Goal: Transaction & Acquisition: Purchase product/service

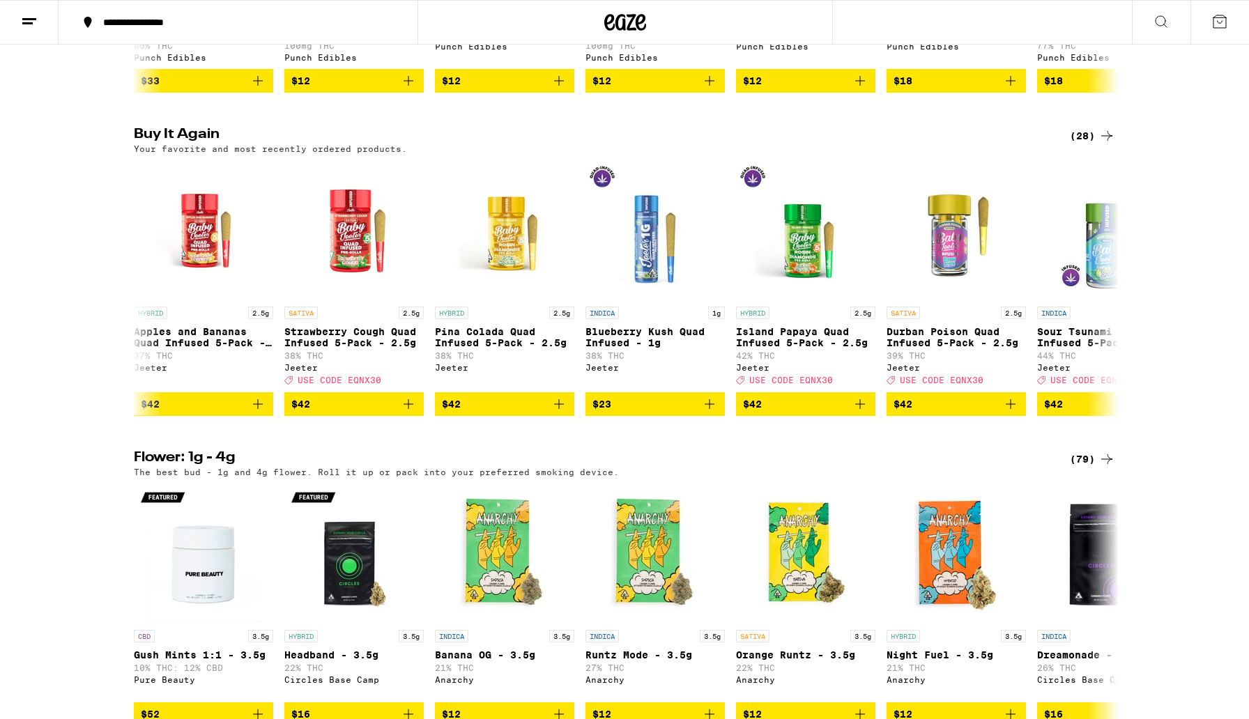
scroll to position [882, 0]
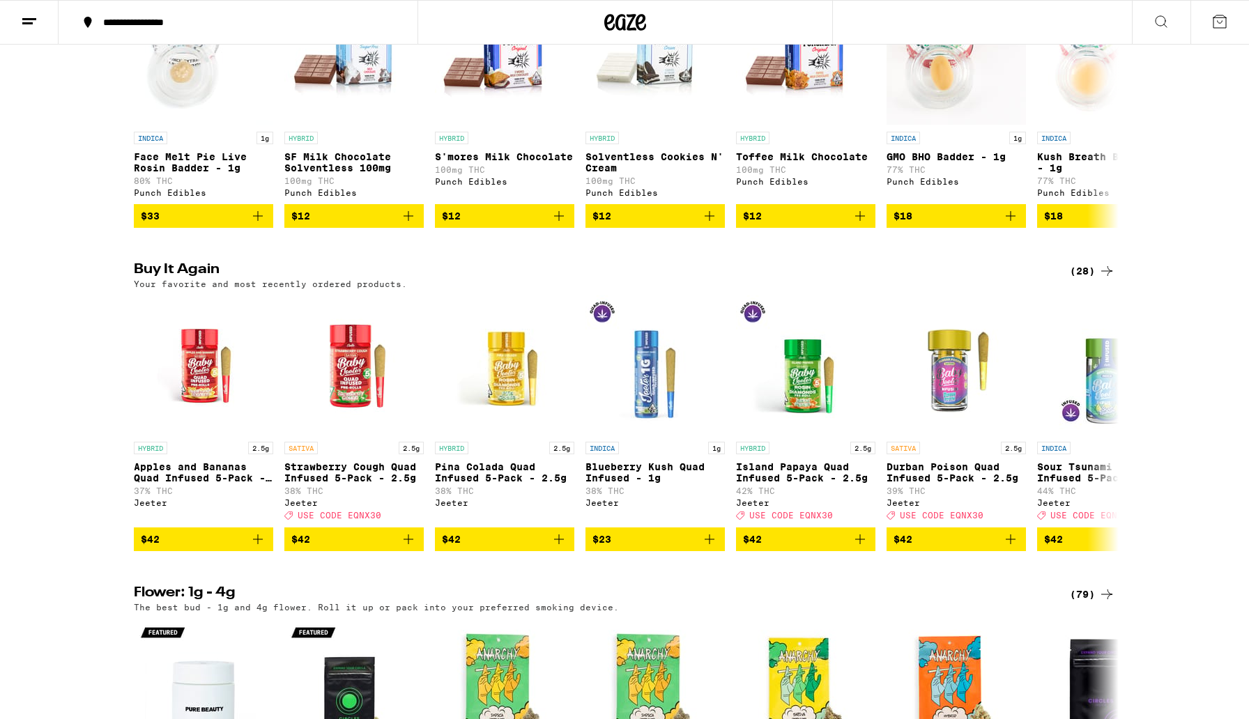
click at [1099, 279] on icon at bounding box center [1106, 271] width 17 height 17
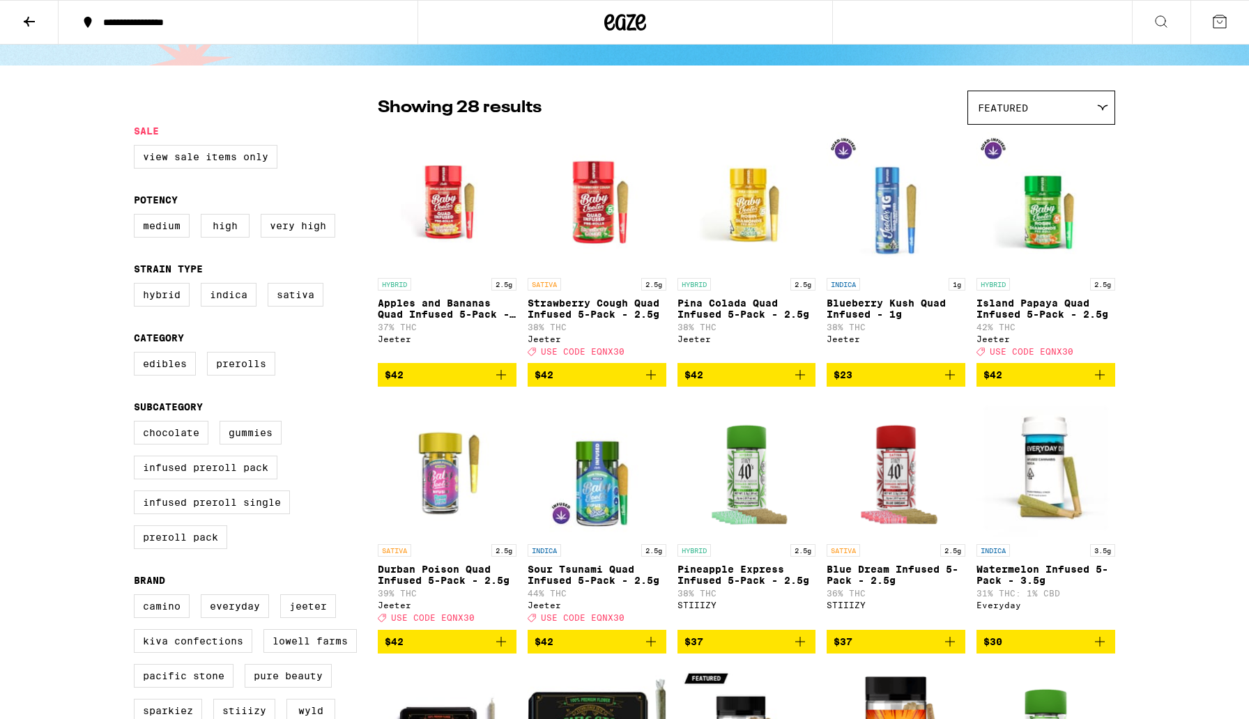
scroll to position [59, 0]
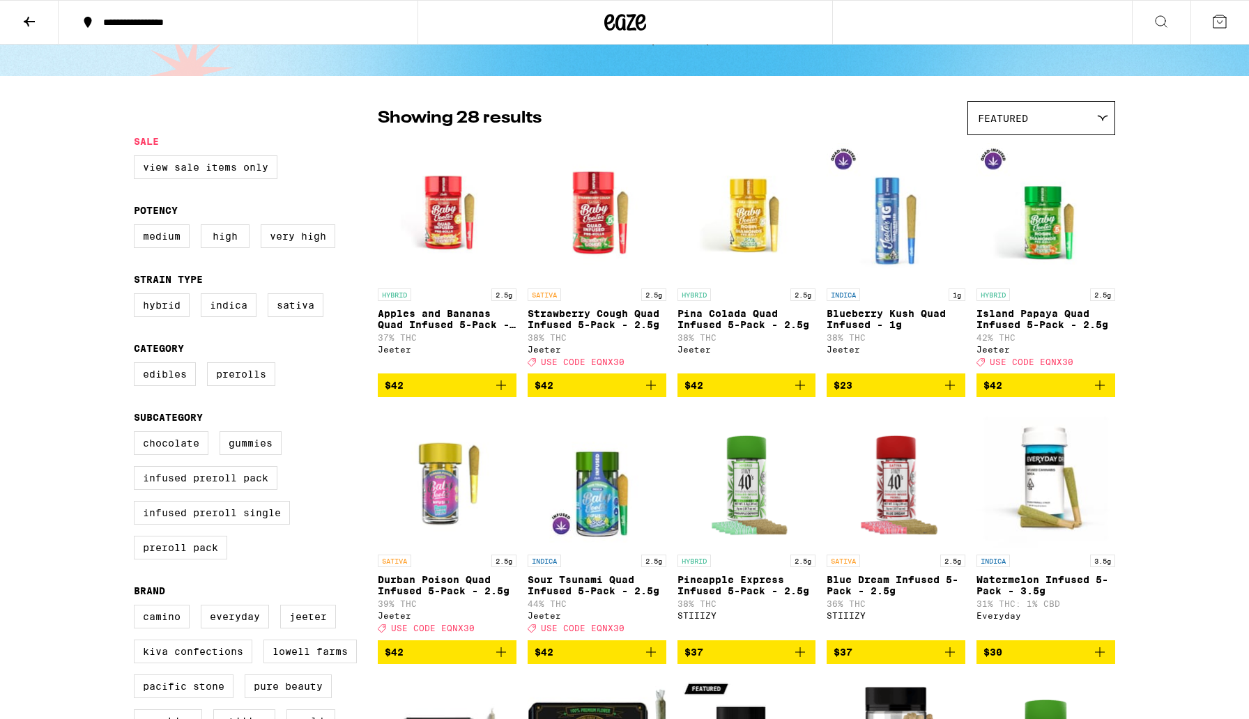
click at [652, 390] on icon "Add to bag" at bounding box center [651, 385] width 10 height 10
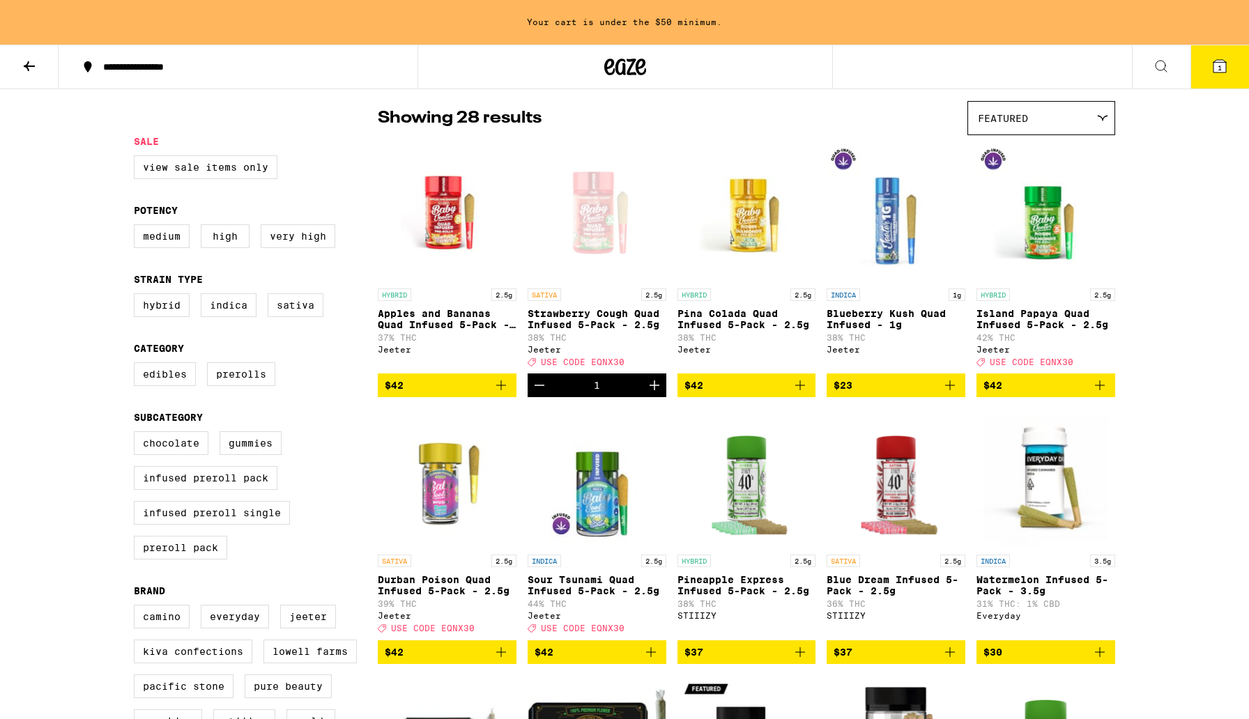
click at [651, 394] on icon "Increment" at bounding box center [654, 385] width 17 height 17
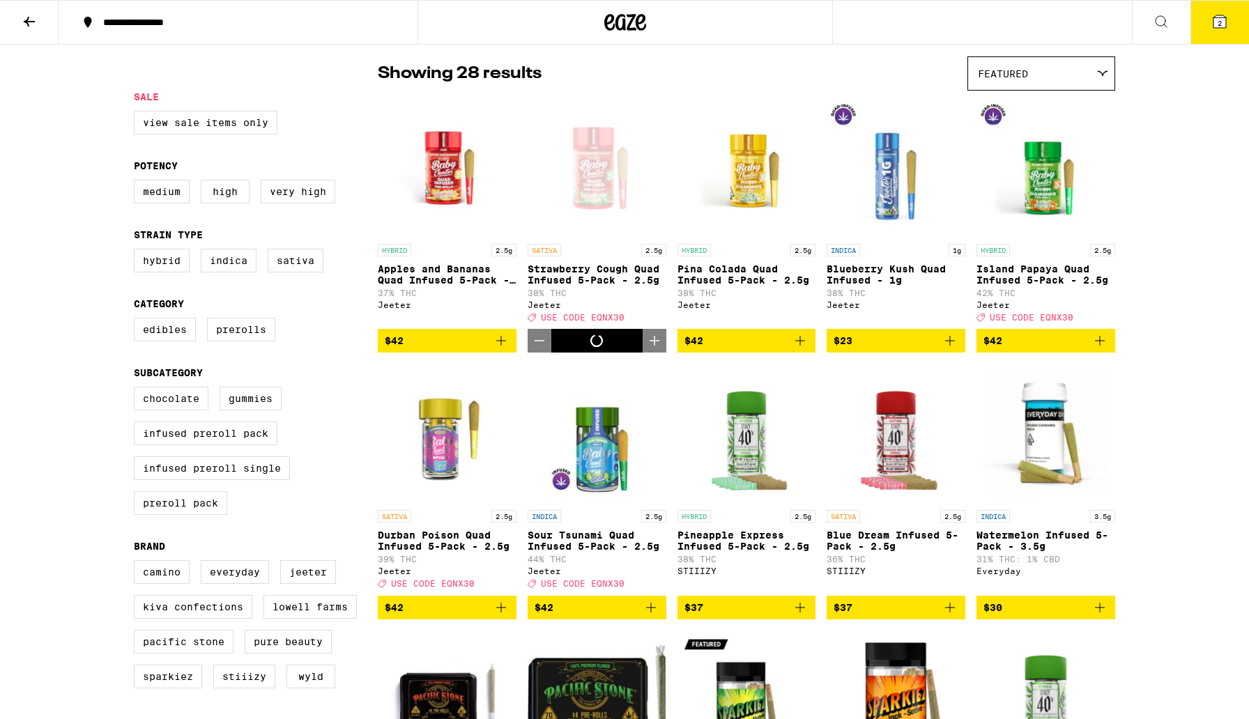
scroll to position [59, 0]
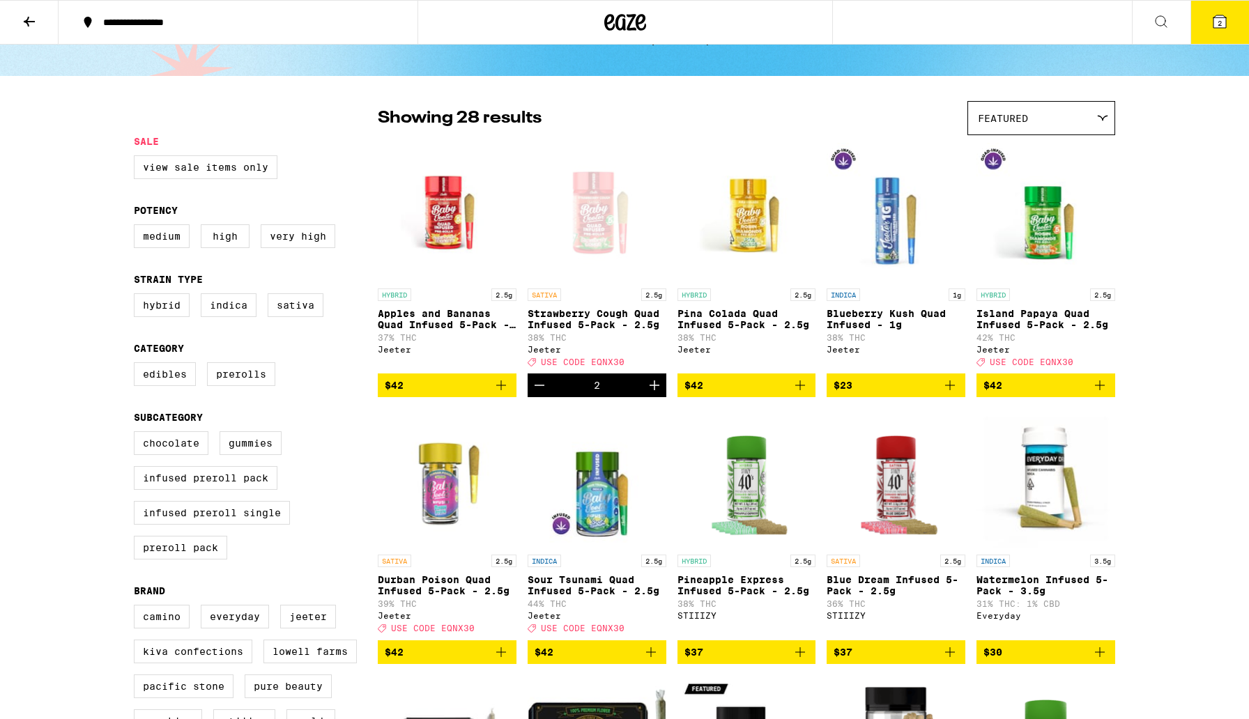
click at [1099, 390] on icon "Add to bag" at bounding box center [1100, 385] width 10 height 10
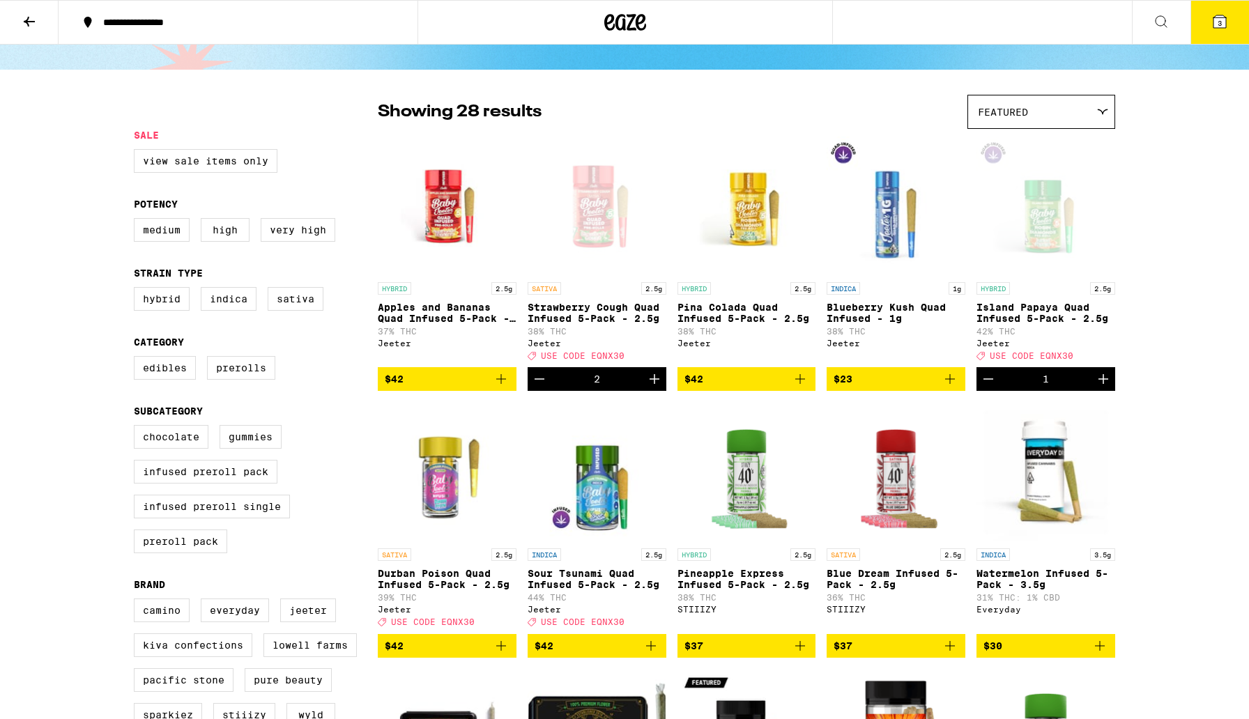
scroll to position [0, 0]
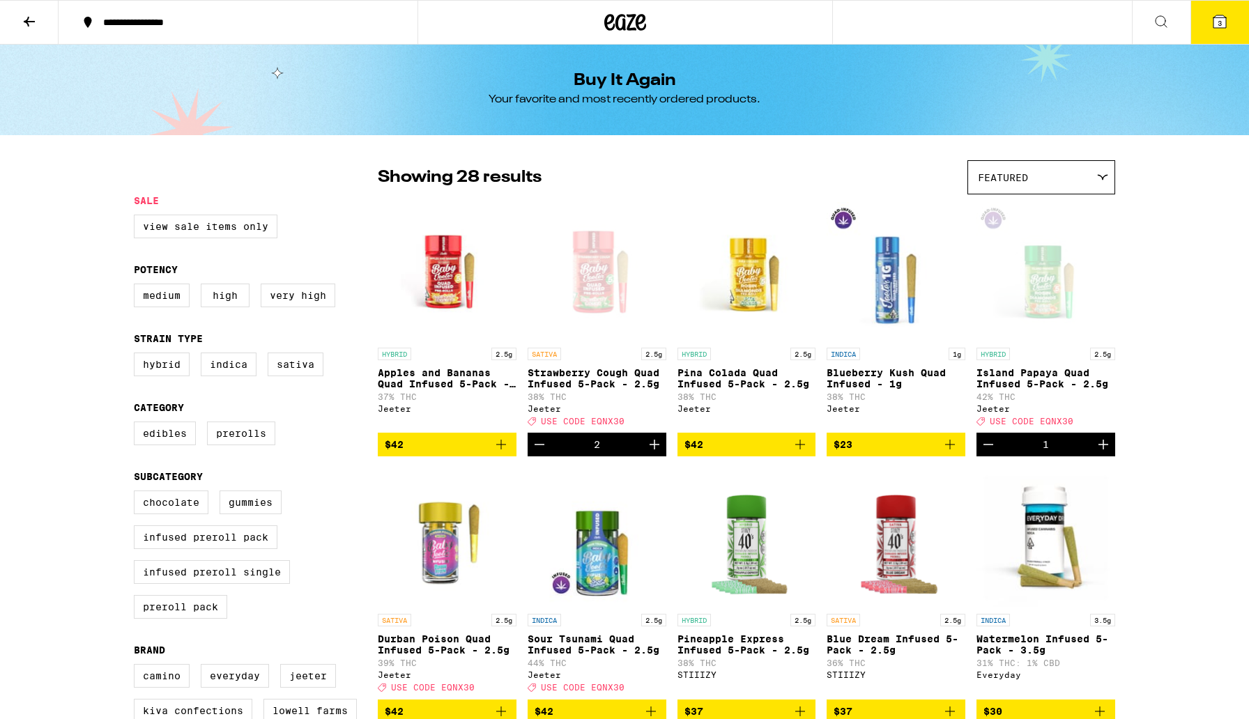
click at [1215, 31] on button "3" at bounding box center [1219, 22] width 59 height 43
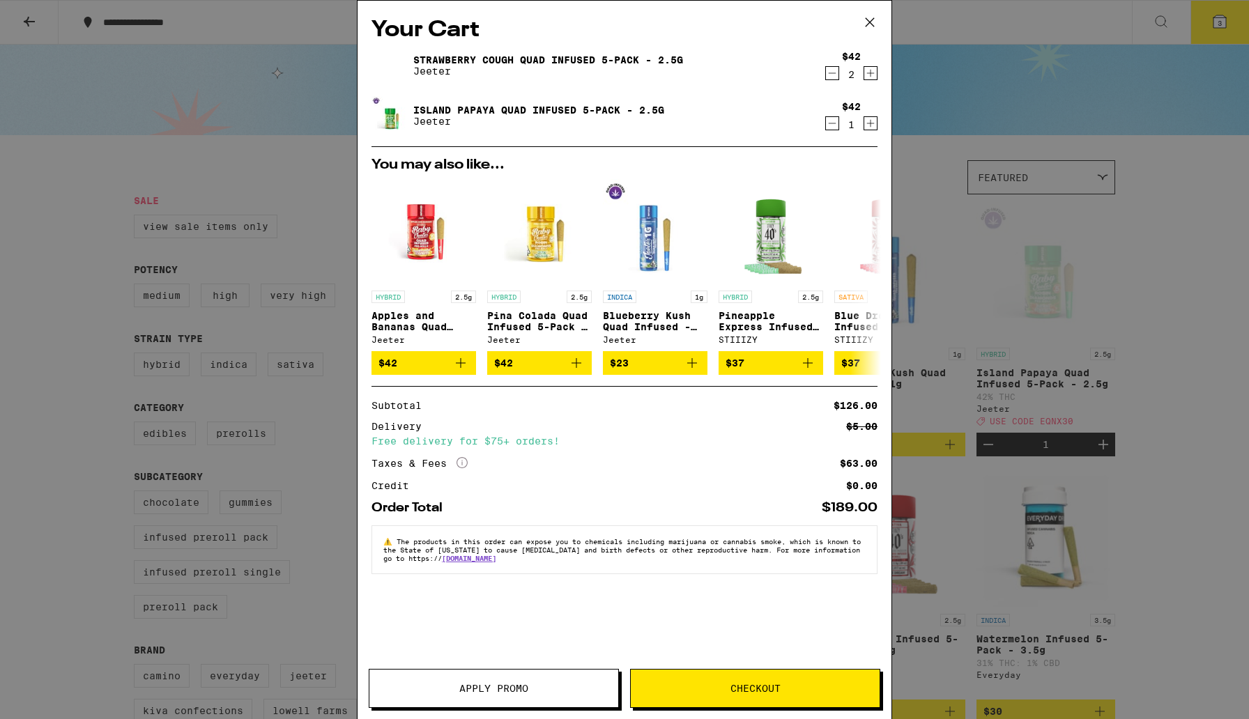
click at [434, 685] on span "Apply Promo" at bounding box center [493, 689] width 249 height 10
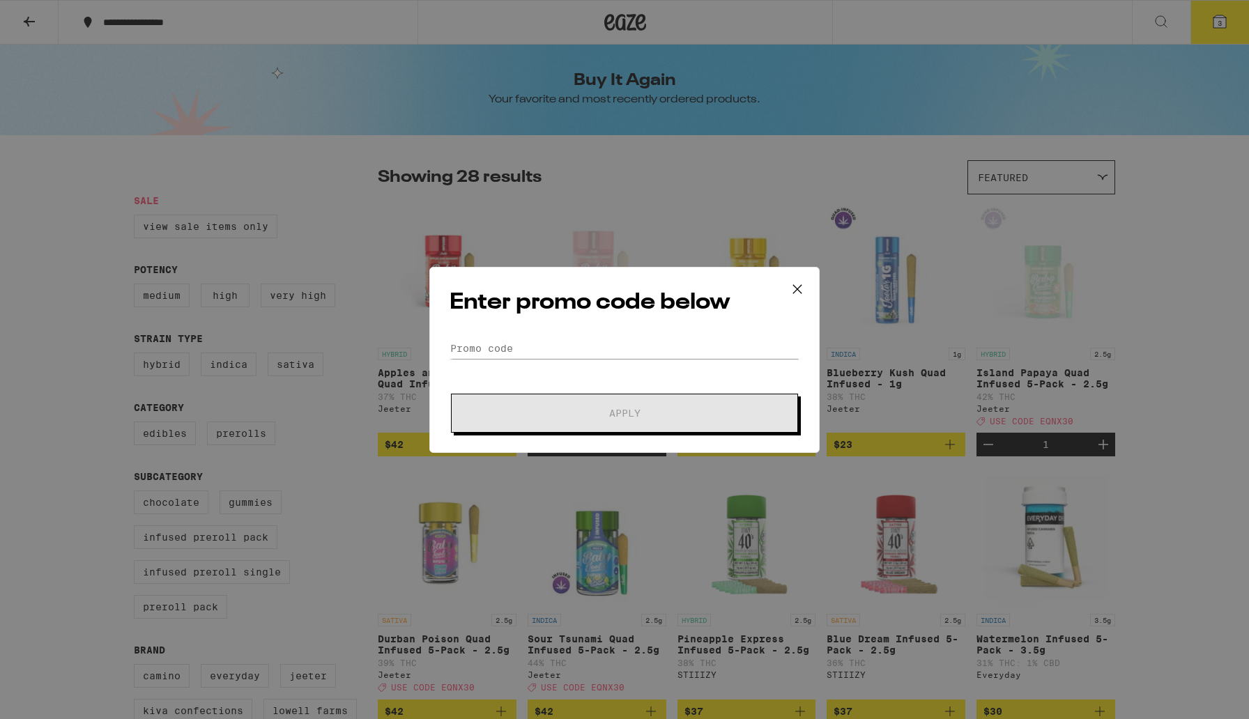
click at [460, 333] on div "Enter promo code below Promo Code Apply" at bounding box center [624, 360] width 390 height 186
click at [461, 357] on input "Promo Code" at bounding box center [624, 348] width 350 height 21
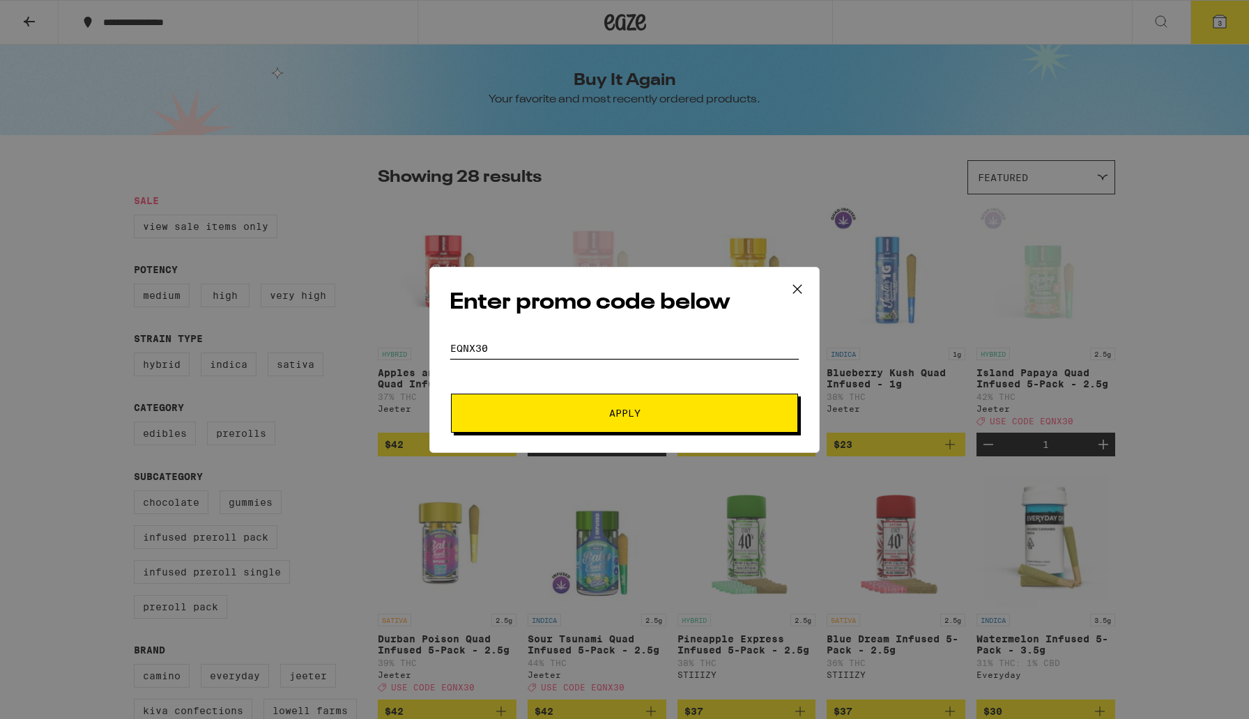
type input "EQNX30"
click at [537, 417] on button "Apply" at bounding box center [624, 413] width 347 height 39
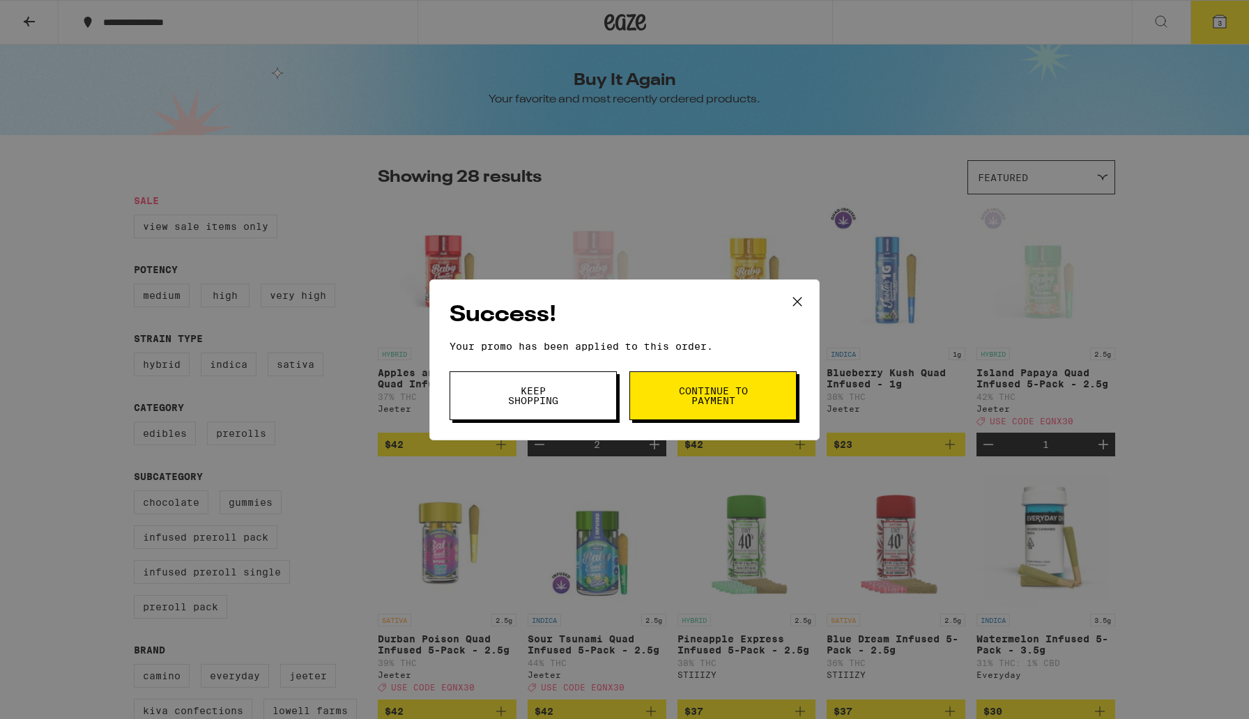
click at [701, 410] on button "Continue to payment" at bounding box center [712, 395] width 167 height 49
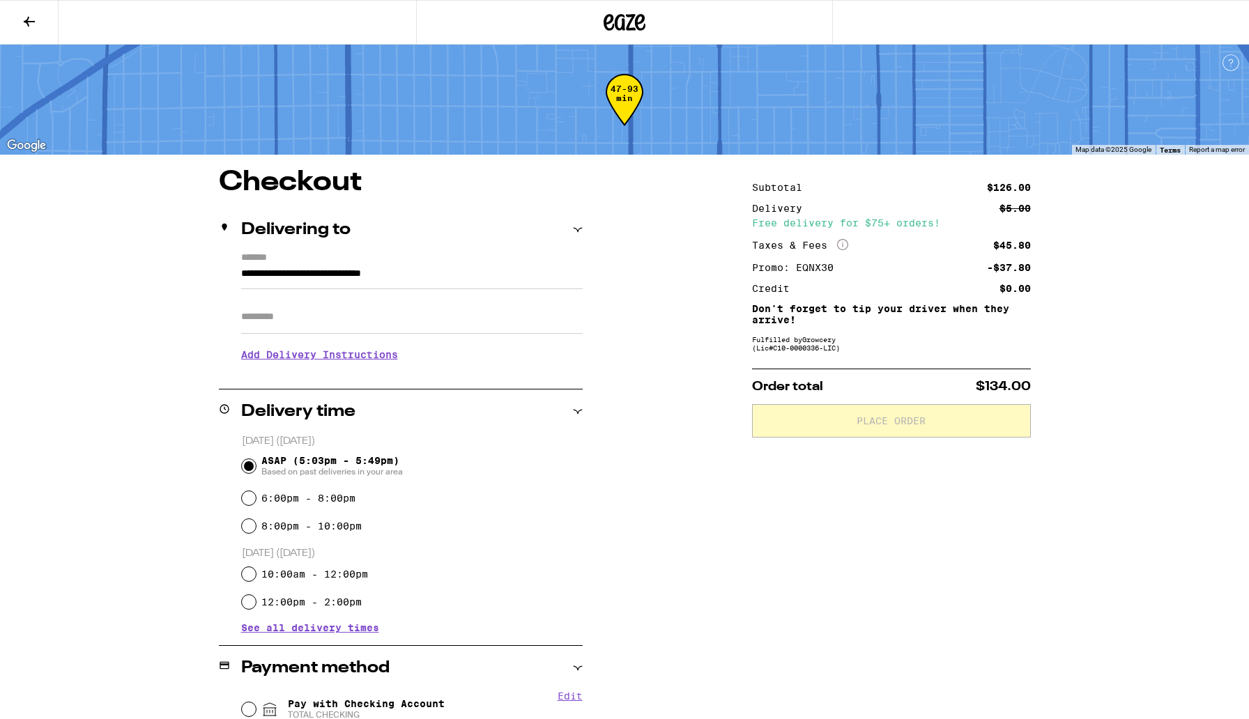
click at [26, 21] on icon at bounding box center [29, 22] width 11 height 10
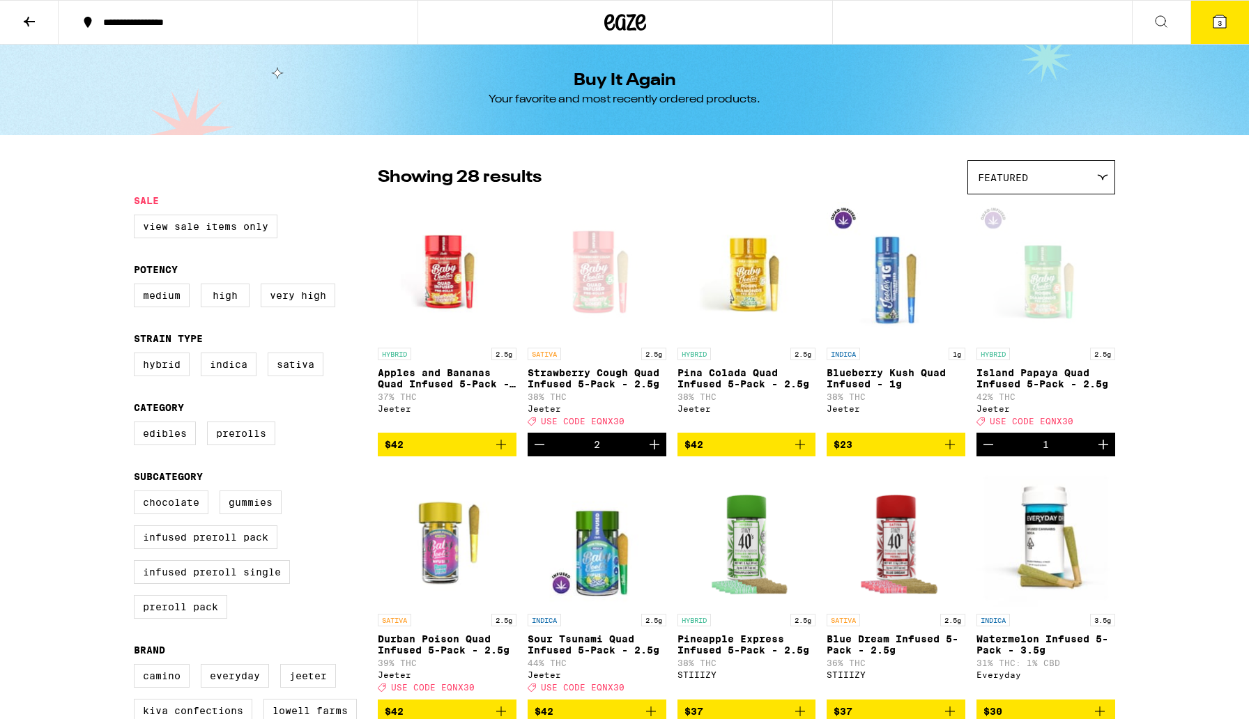
click at [31, 18] on icon at bounding box center [29, 21] width 17 height 17
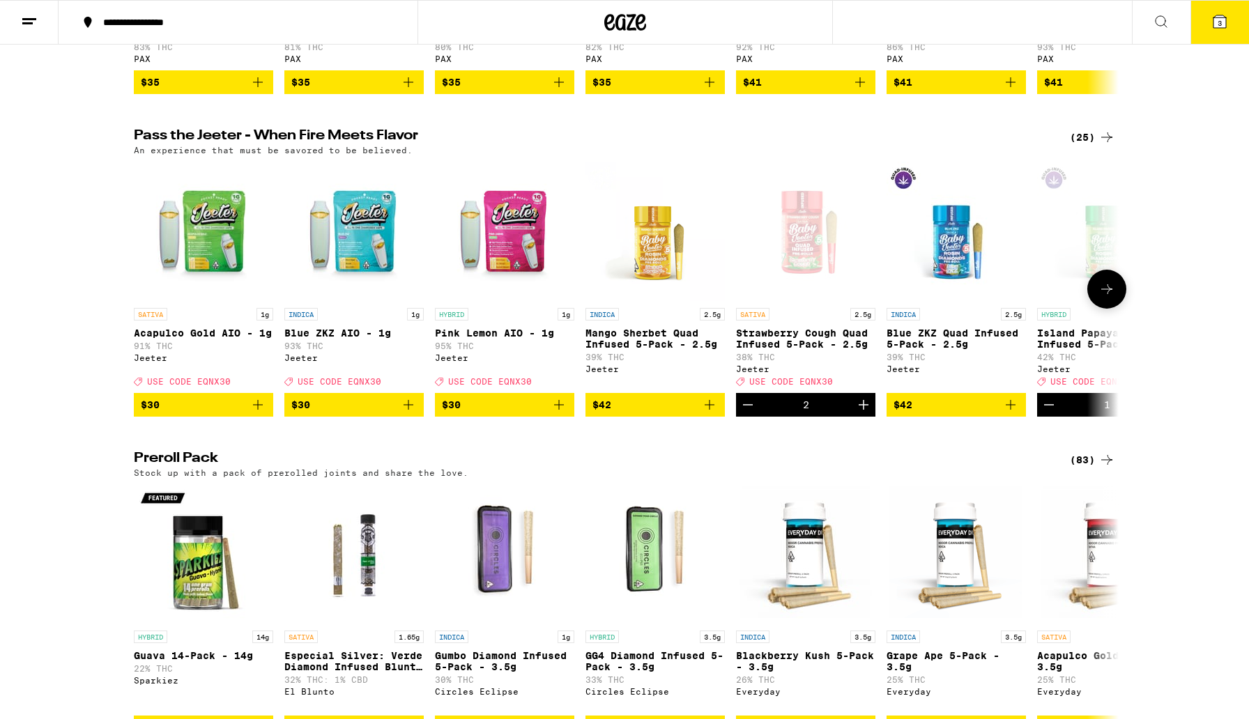
scroll to position [3374, 0]
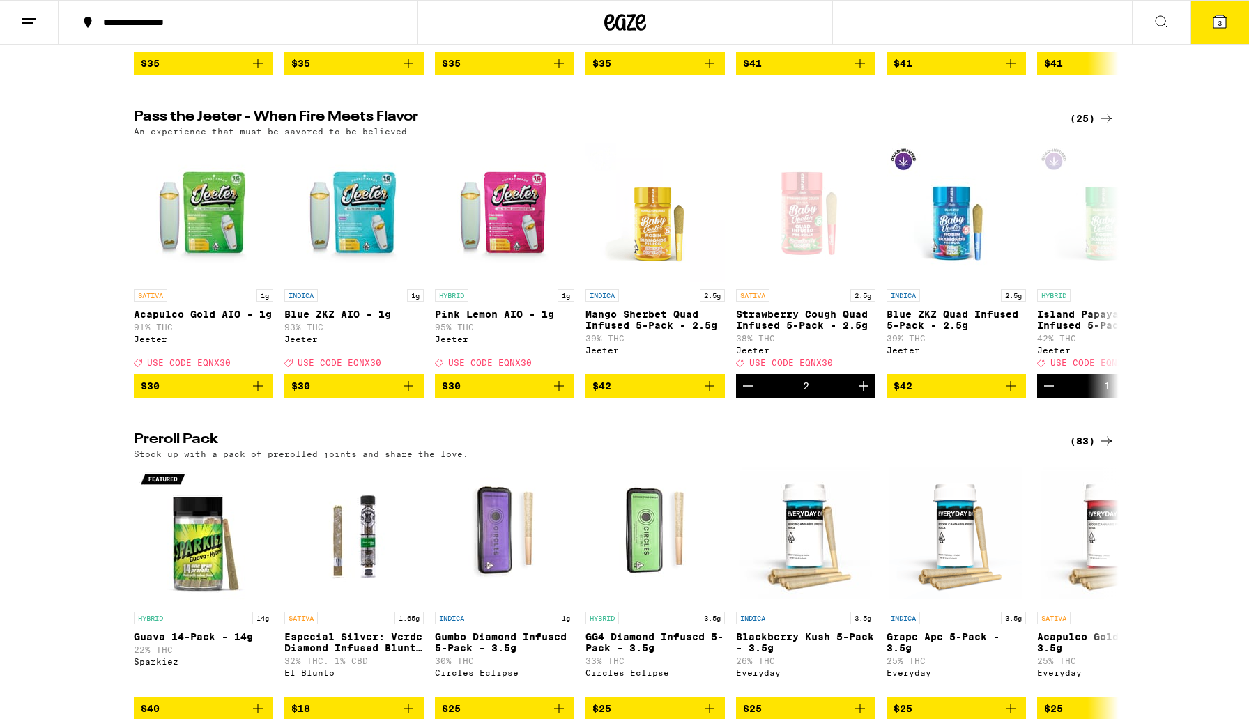
click at [1075, 127] on div "(25)" at bounding box center [1092, 118] width 45 height 17
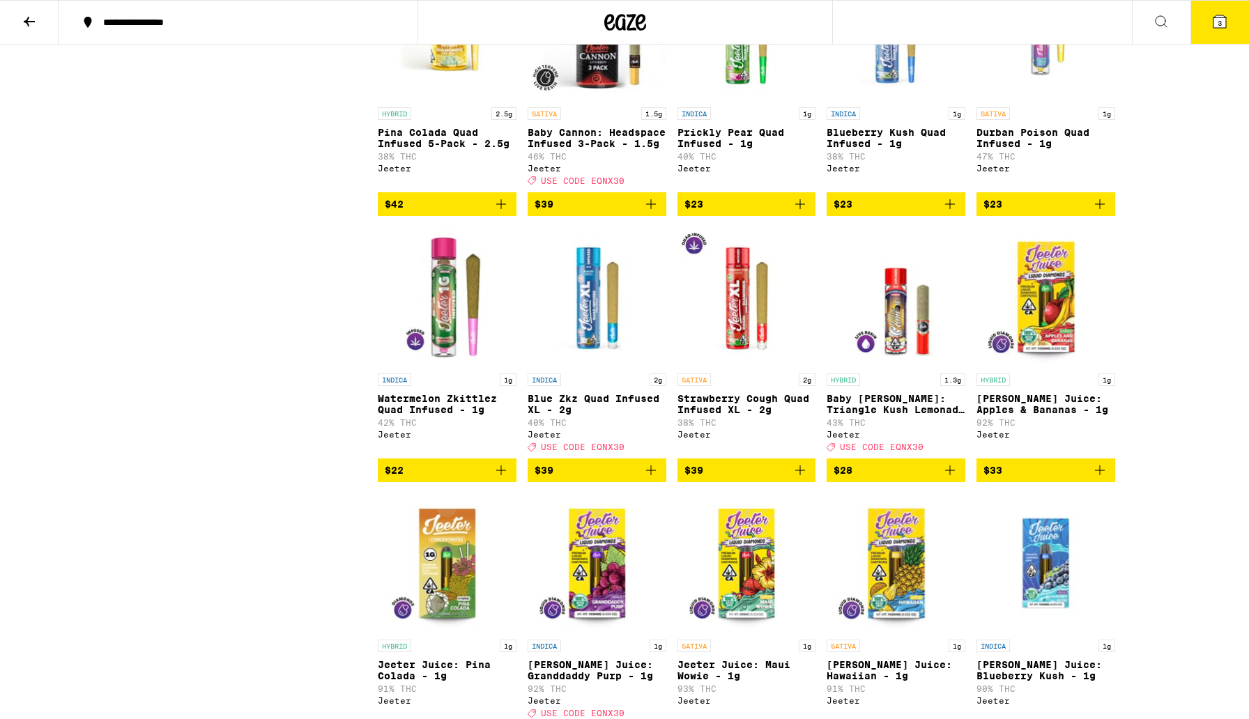
scroll to position [776, 0]
